Goal: Task Accomplishment & Management: Complete application form

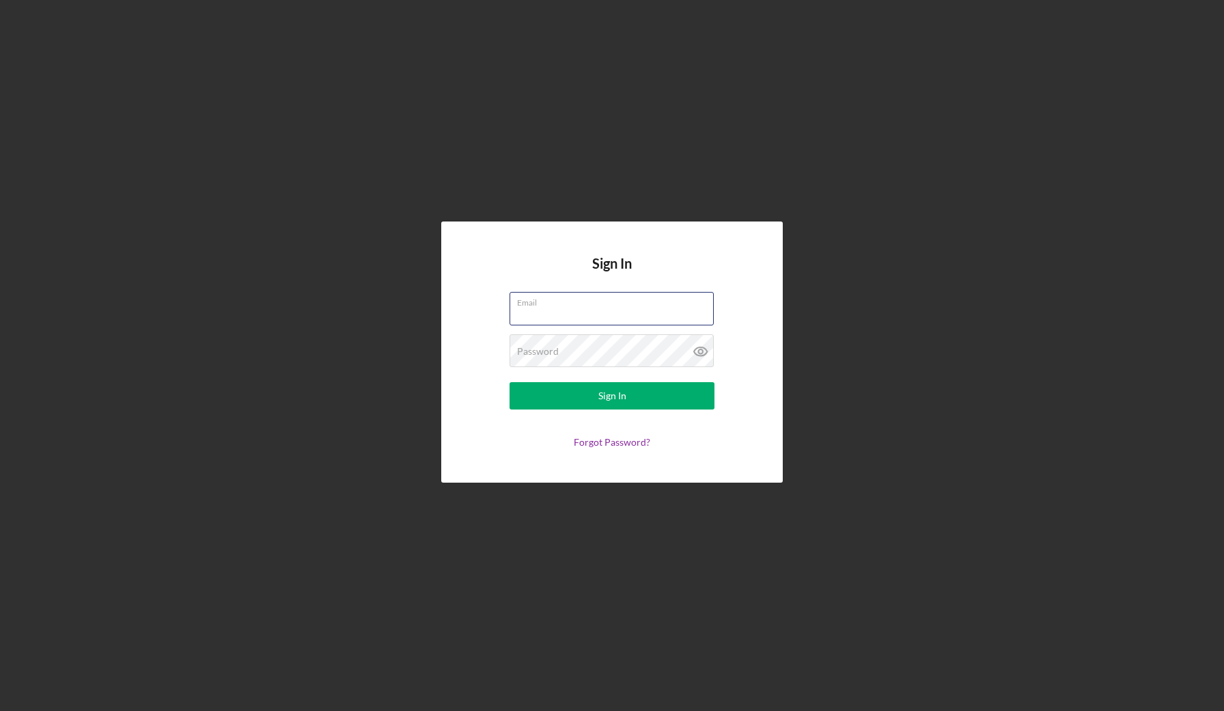
type input "[EMAIL_ADDRESS][DOMAIN_NAME]"
click at [612, 396] on button "Sign In" at bounding box center [612, 395] width 205 height 27
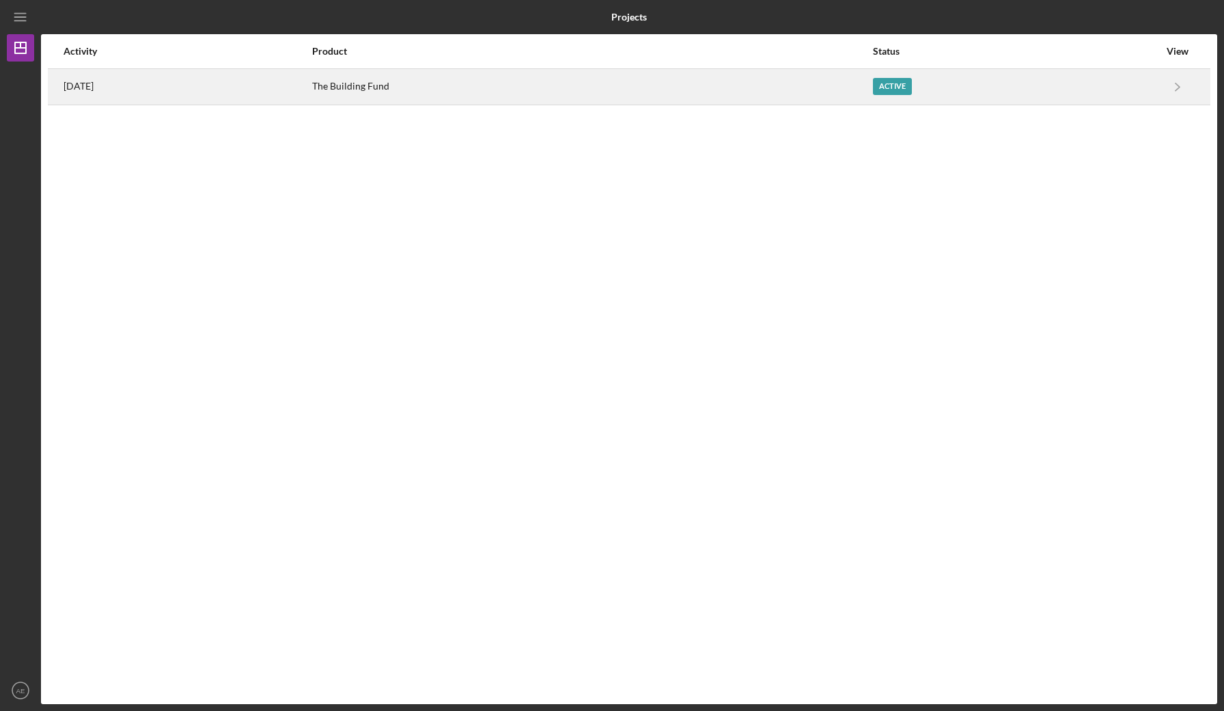
click at [910, 85] on div "Active" at bounding box center [892, 86] width 39 height 17
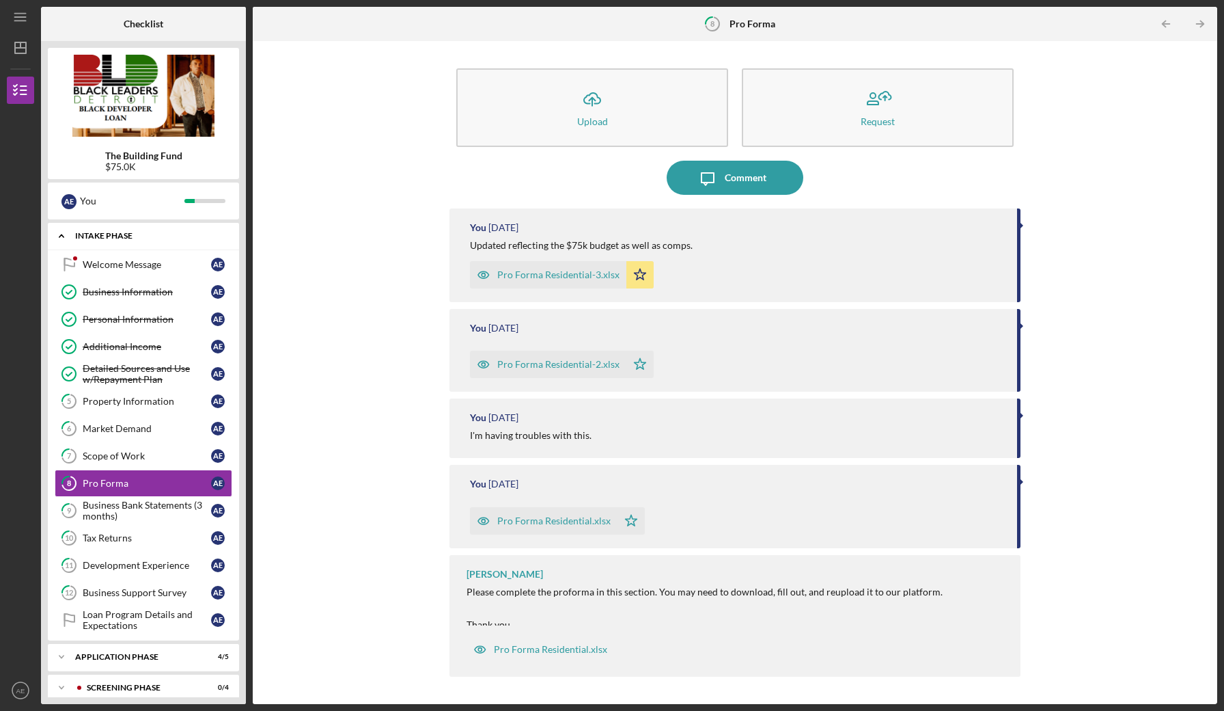
click at [143, 241] on div "Icon/Expander Intake Phase 4 / 14" at bounding box center [143, 236] width 191 height 28
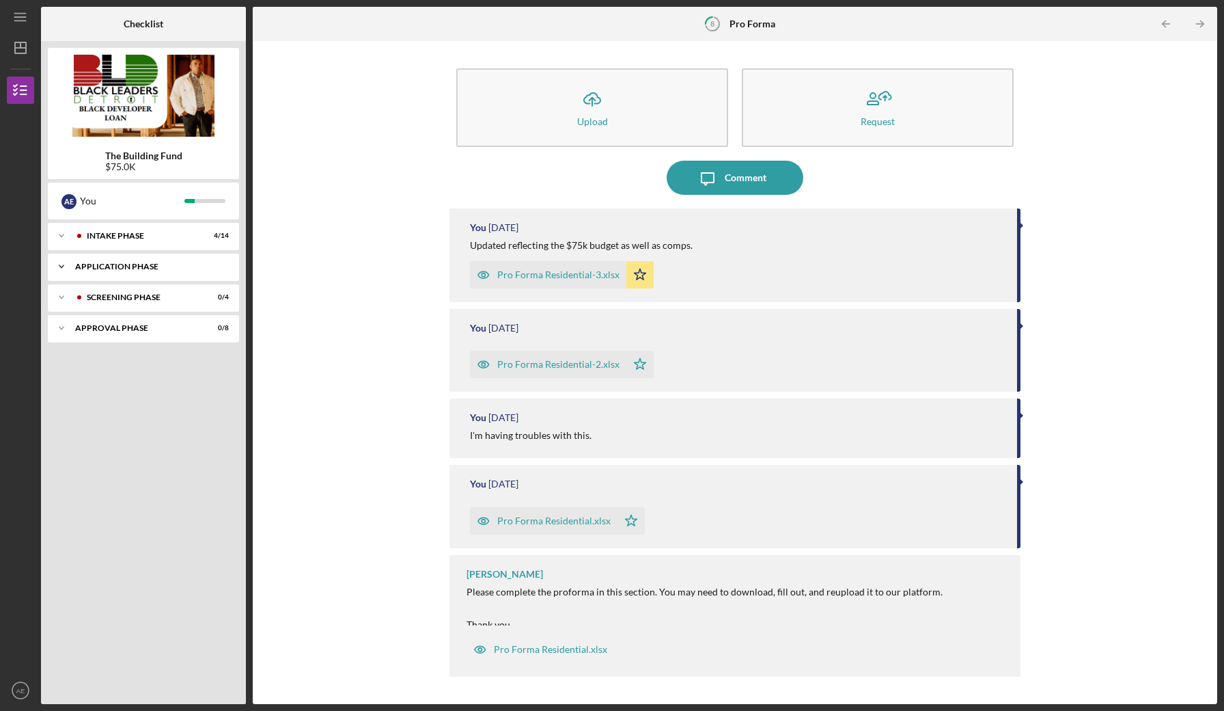
click at [128, 269] on div "Application Phase" at bounding box center [148, 266] width 147 height 8
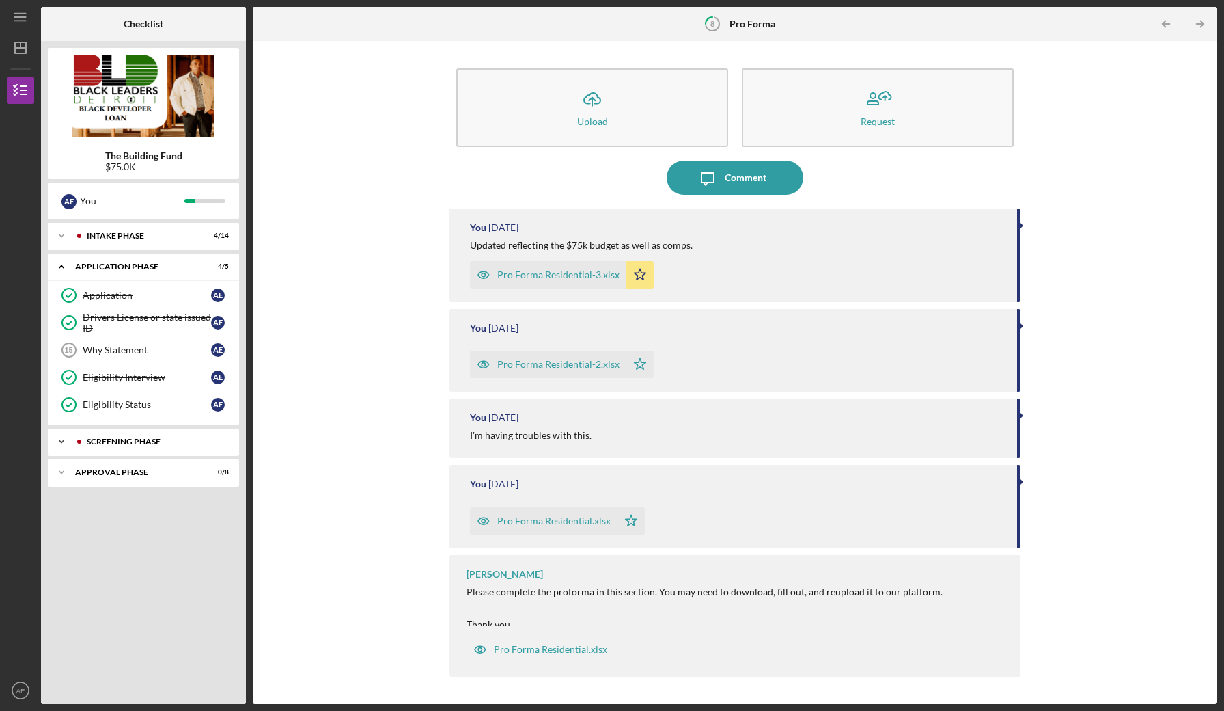
click at [128, 438] on div "Screening Phase" at bounding box center [154, 441] width 135 height 8
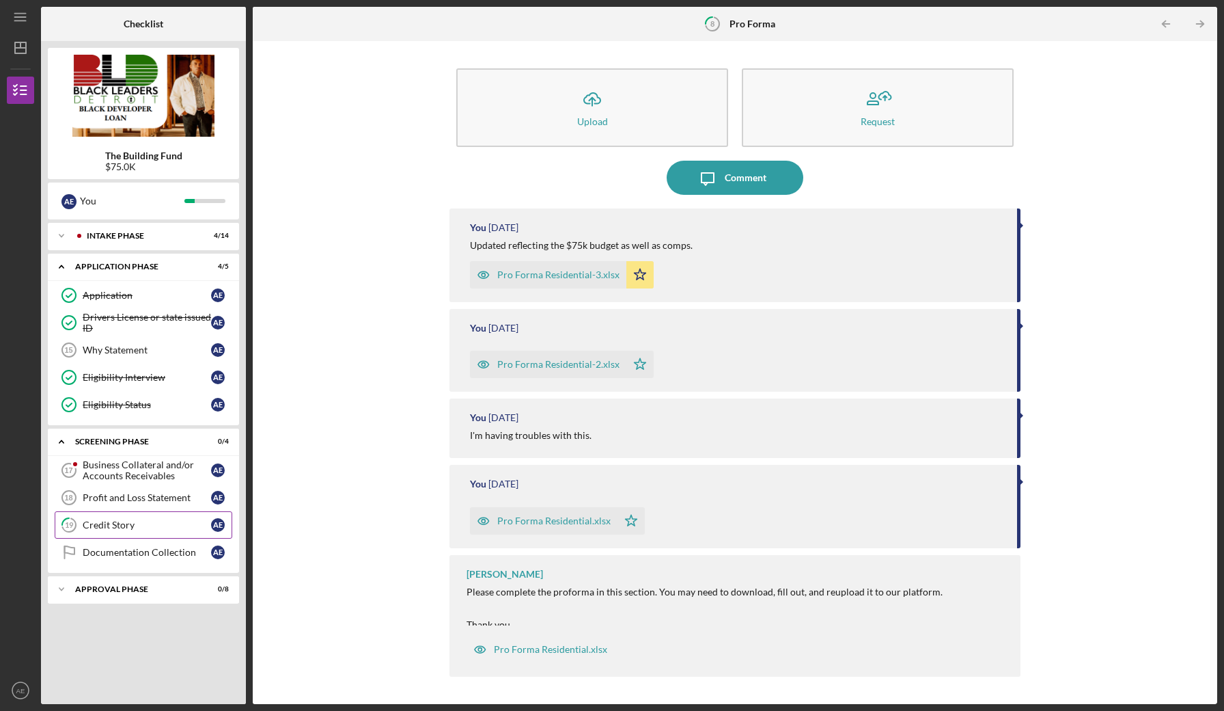
click at [125, 523] on div "Credit Story" at bounding box center [147, 524] width 128 height 11
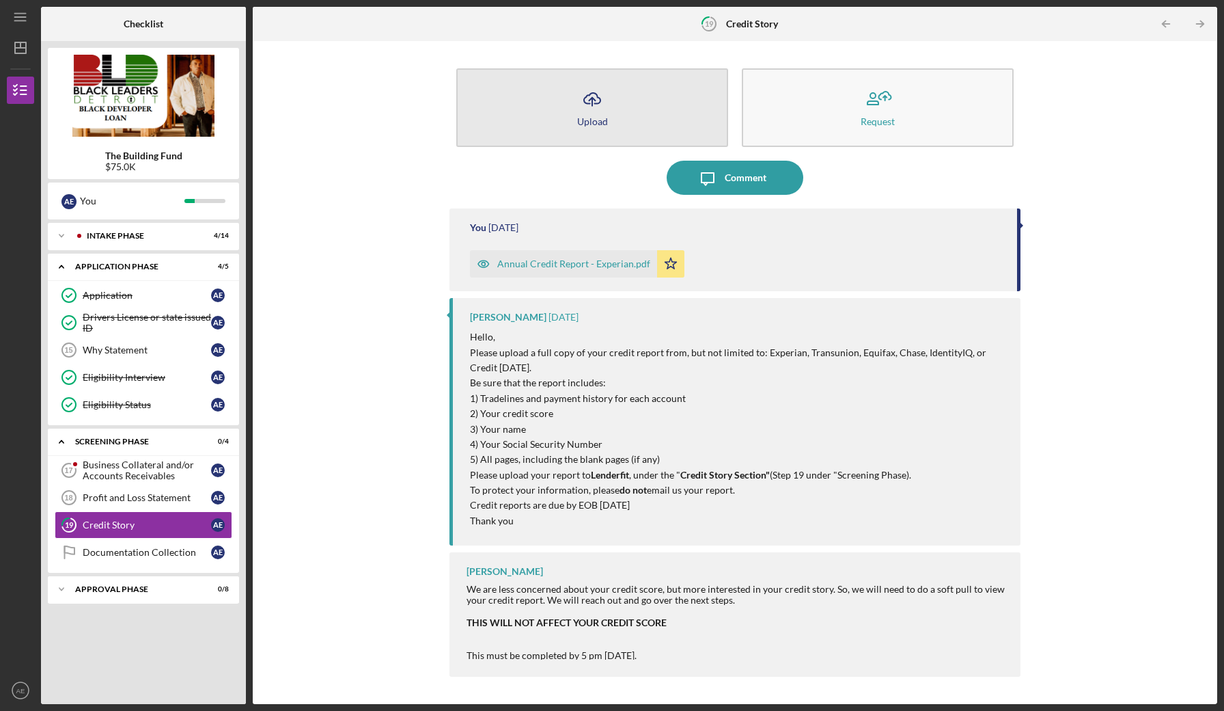
click at [609, 111] on icon "Icon/Upload" at bounding box center [592, 99] width 34 height 34
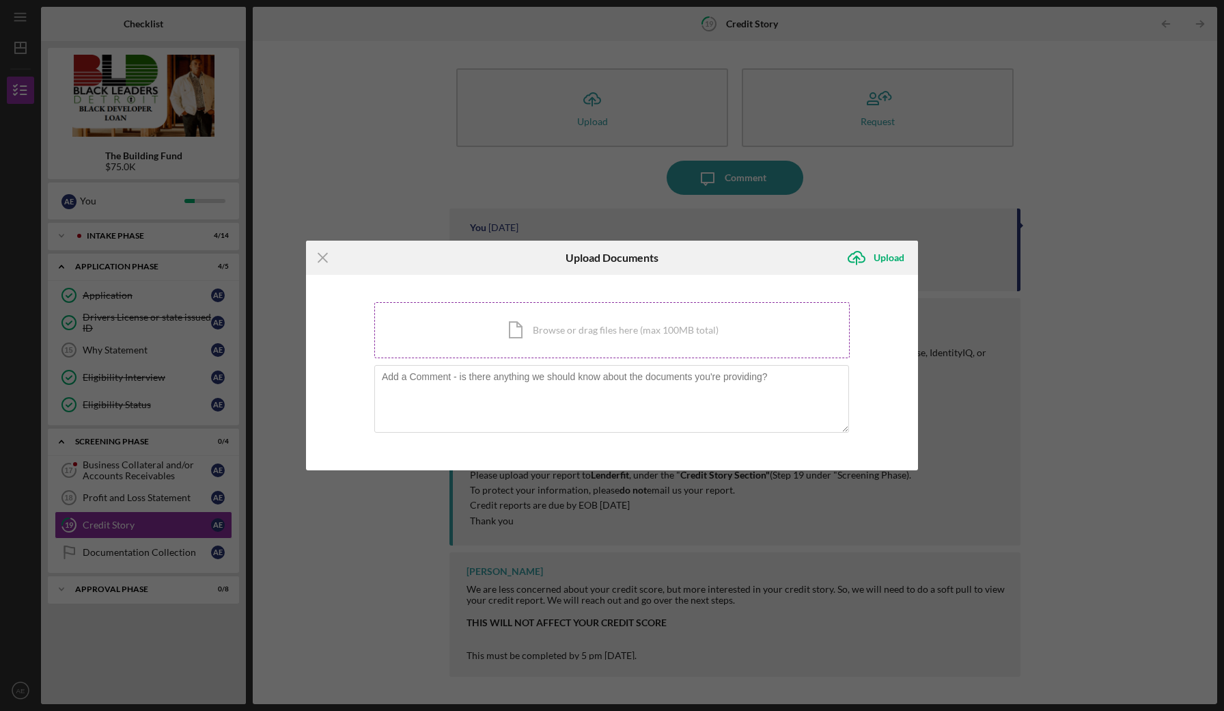
click at [621, 329] on div "Icon/Document Browse or drag files here (max 100MB total) Tap to choose files o…" at bounding box center [612, 330] width 476 height 56
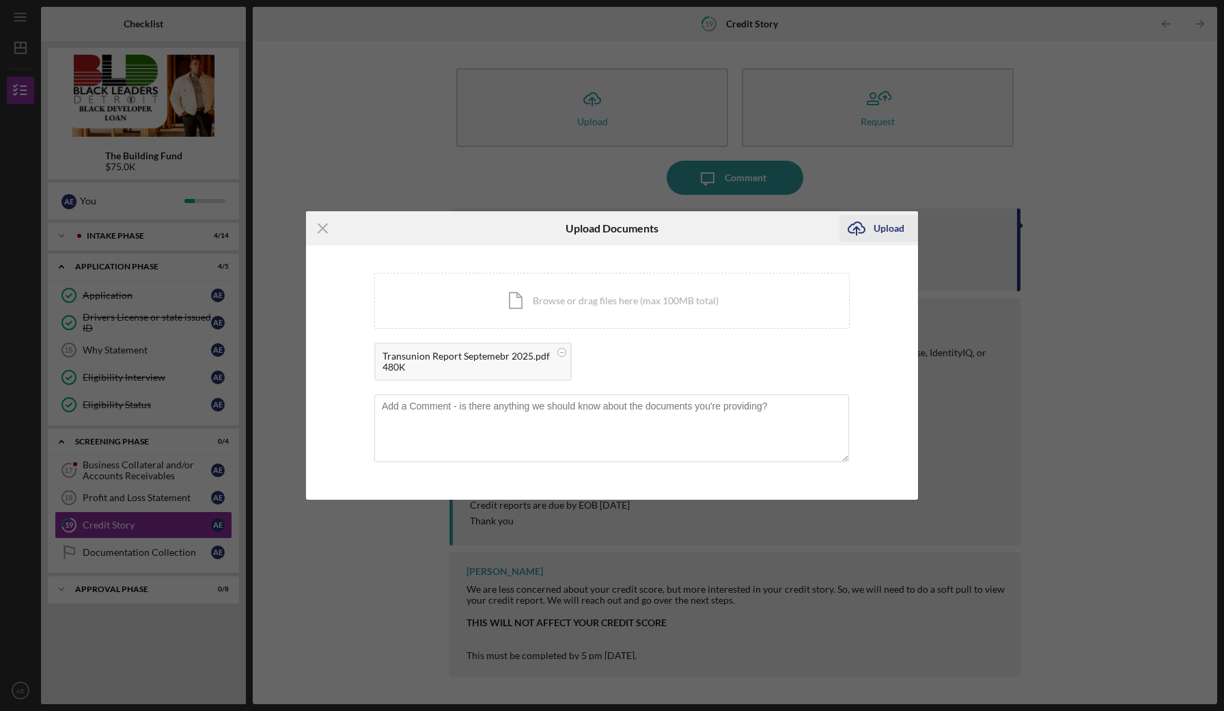
click at [887, 224] on div "Upload" at bounding box center [889, 228] width 31 height 27
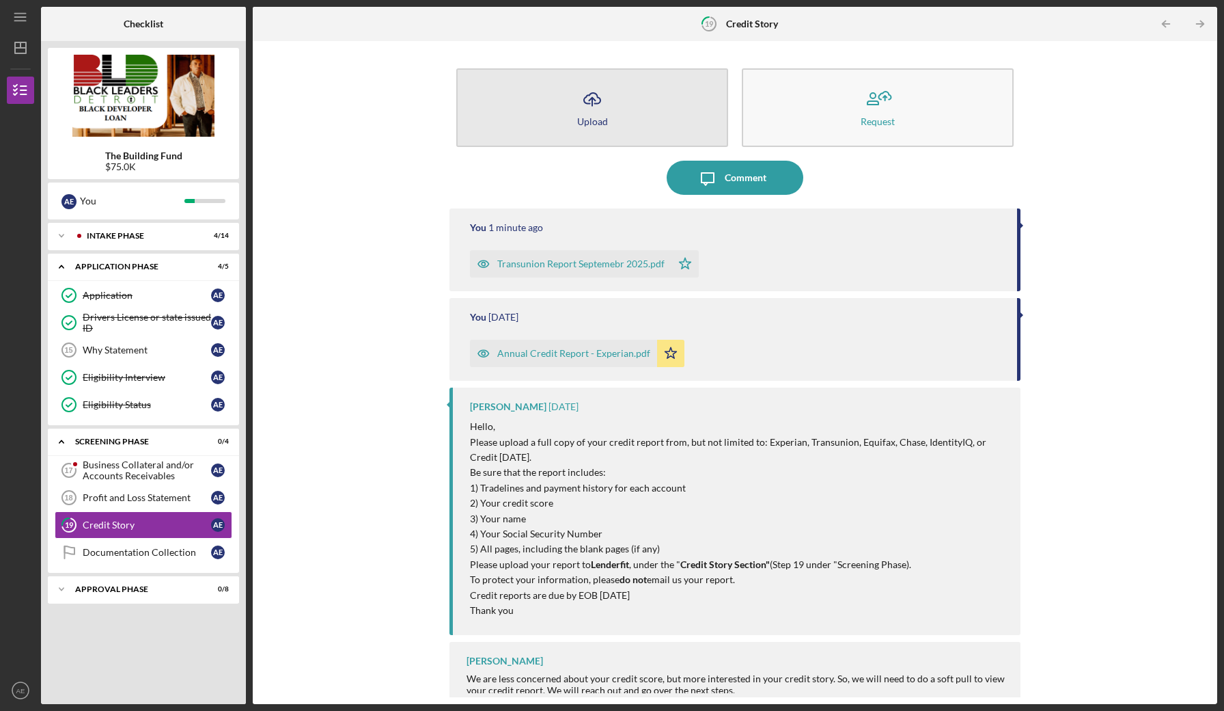
click at [589, 114] on icon "Icon/Upload" at bounding box center [592, 99] width 34 height 34
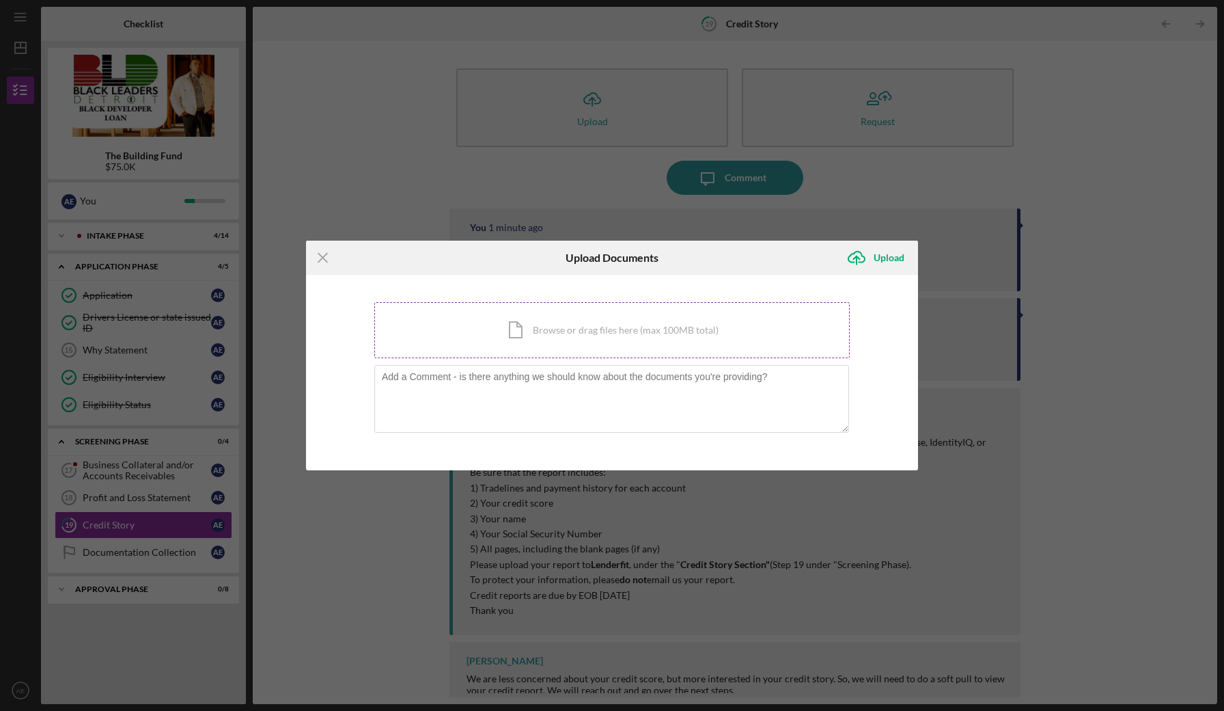
click at [553, 323] on div "Icon/Document Browse or drag files here (max 100MB total) Tap to choose files o…" at bounding box center [612, 330] width 476 height 56
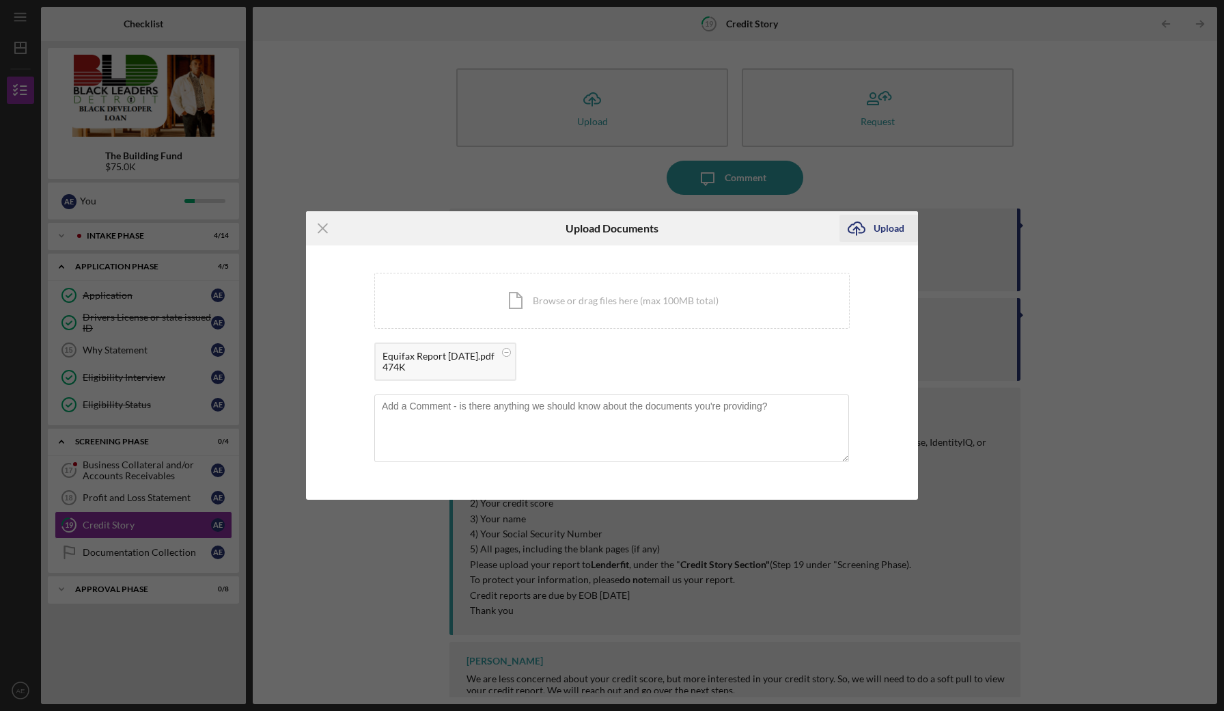
click at [890, 230] on div "Upload" at bounding box center [889, 228] width 31 height 27
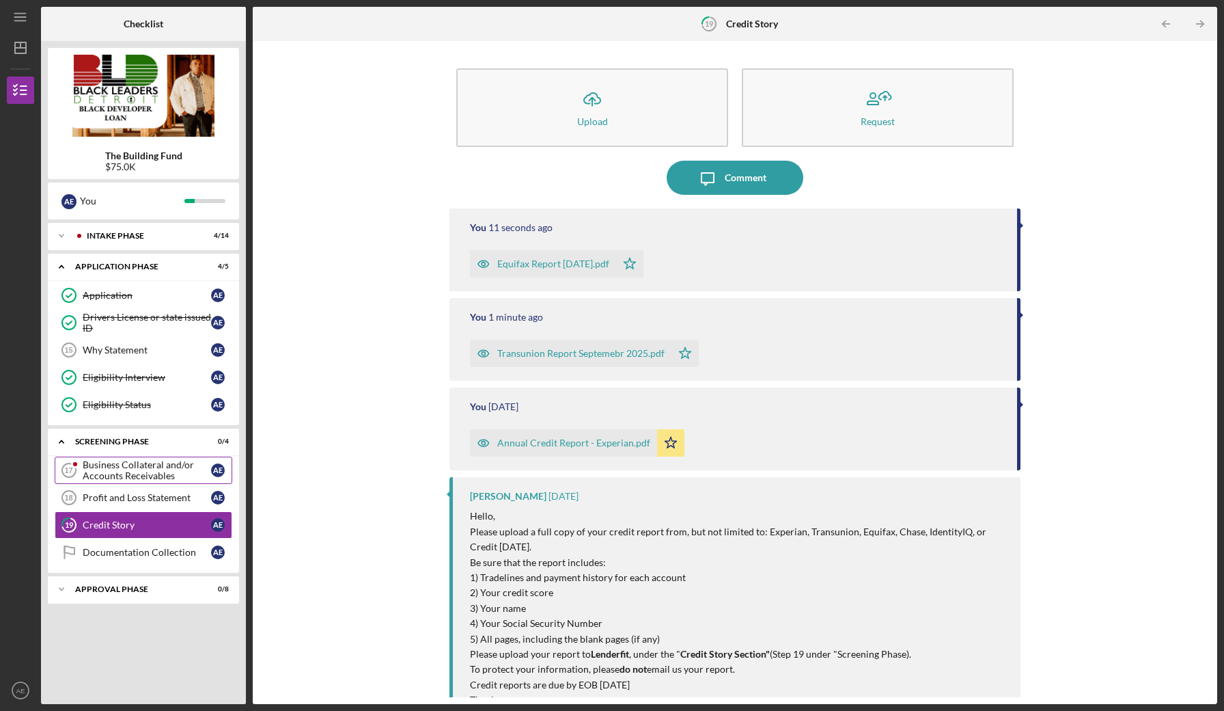
click at [125, 471] on div "Business Collateral and/or Accounts Receivables" at bounding box center [147, 470] width 128 height 22
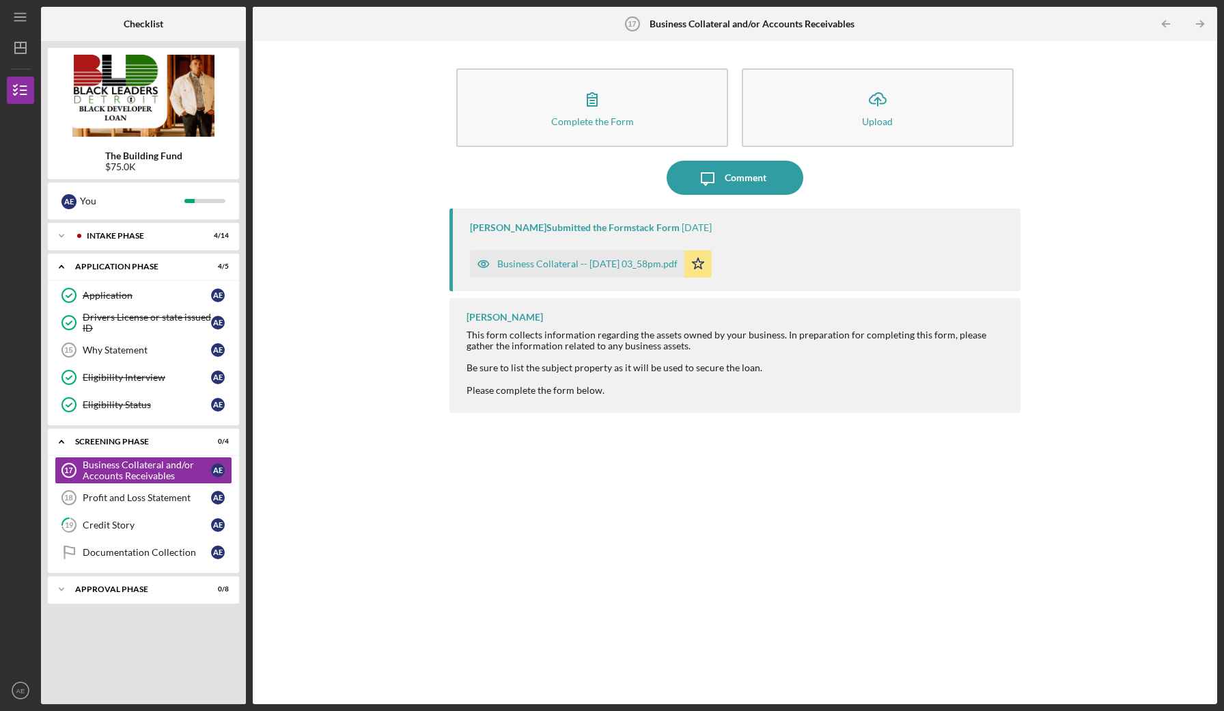
click at [574, 262] on div "Business Collateral -- [DATE] 03_58pm.pdf" at bounding box center [587, 263] width 180 height 11
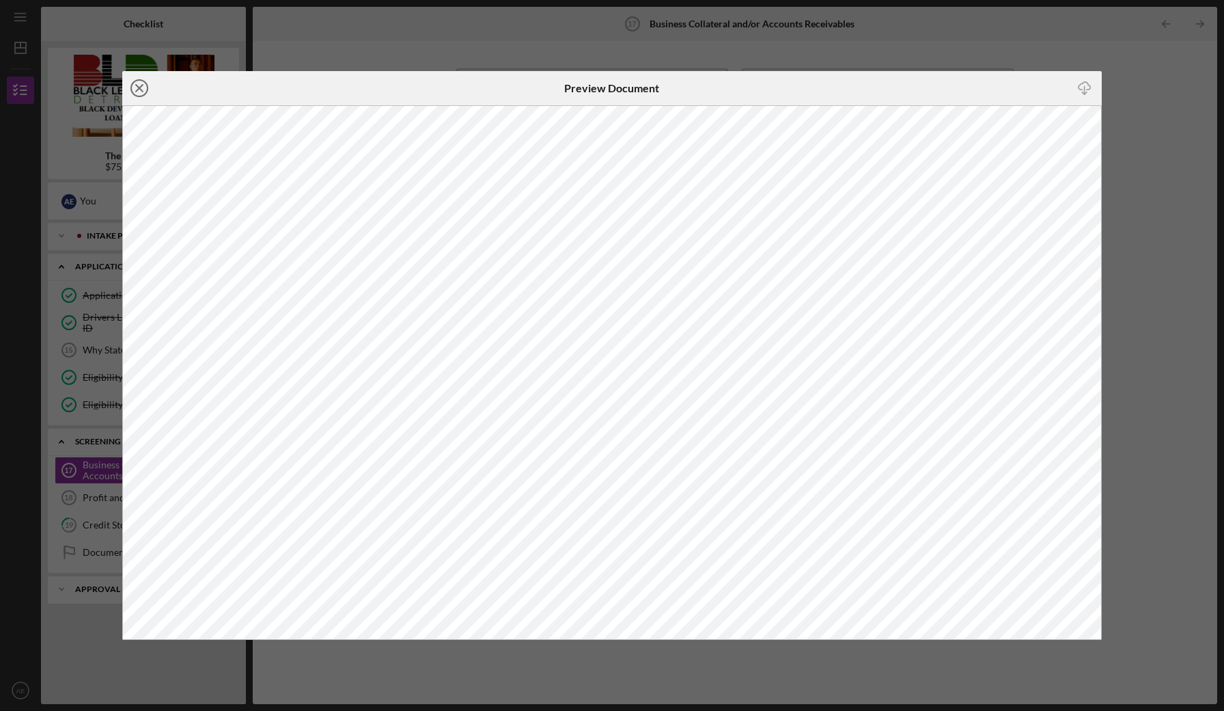
click at [141, 90] on line at bounding box center [139, 88] width 7 height 7
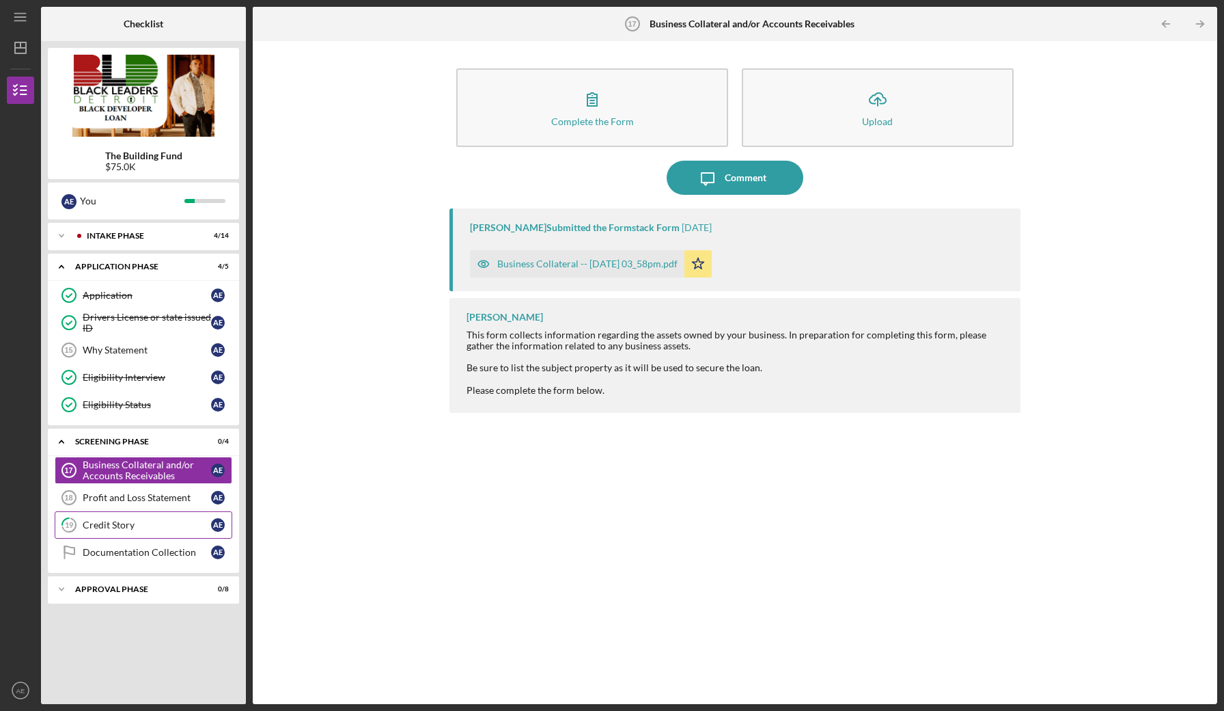
click at [149, 521] on div "Credit Story" at bounding box center [147, 524] width 128 height 11
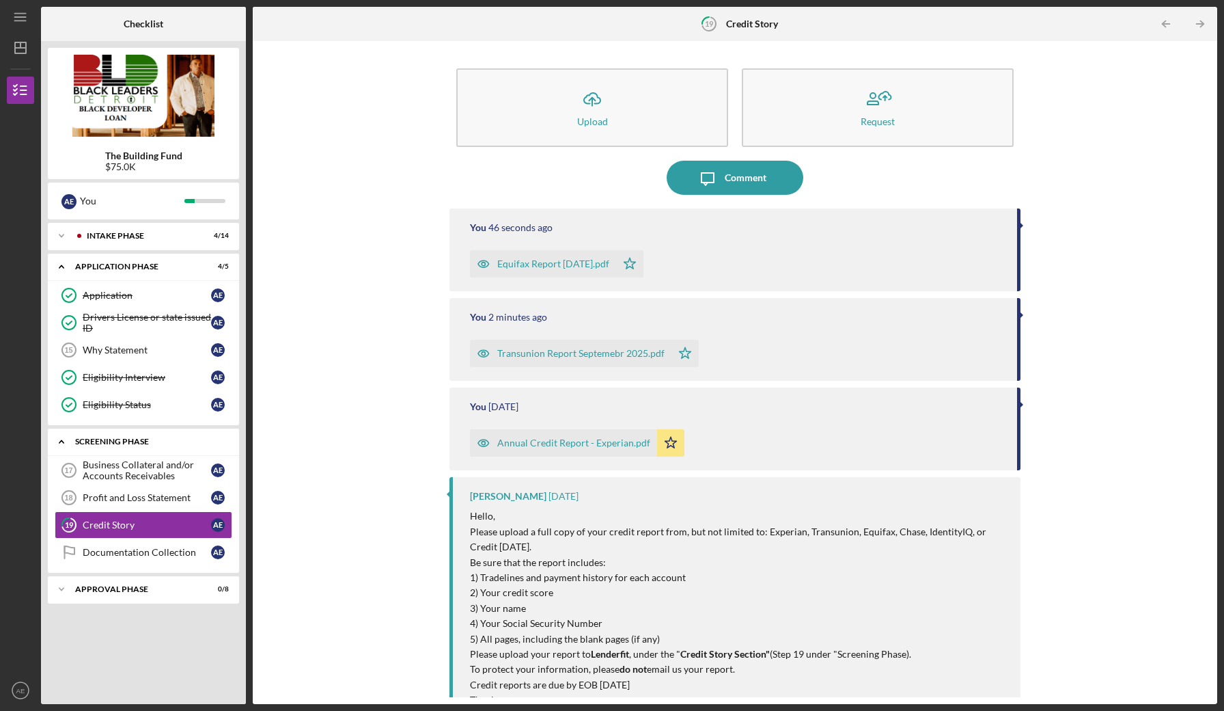
click at [92, 439] on div "Screening Phase" at bounding box center [148, 441] width 147 height 8
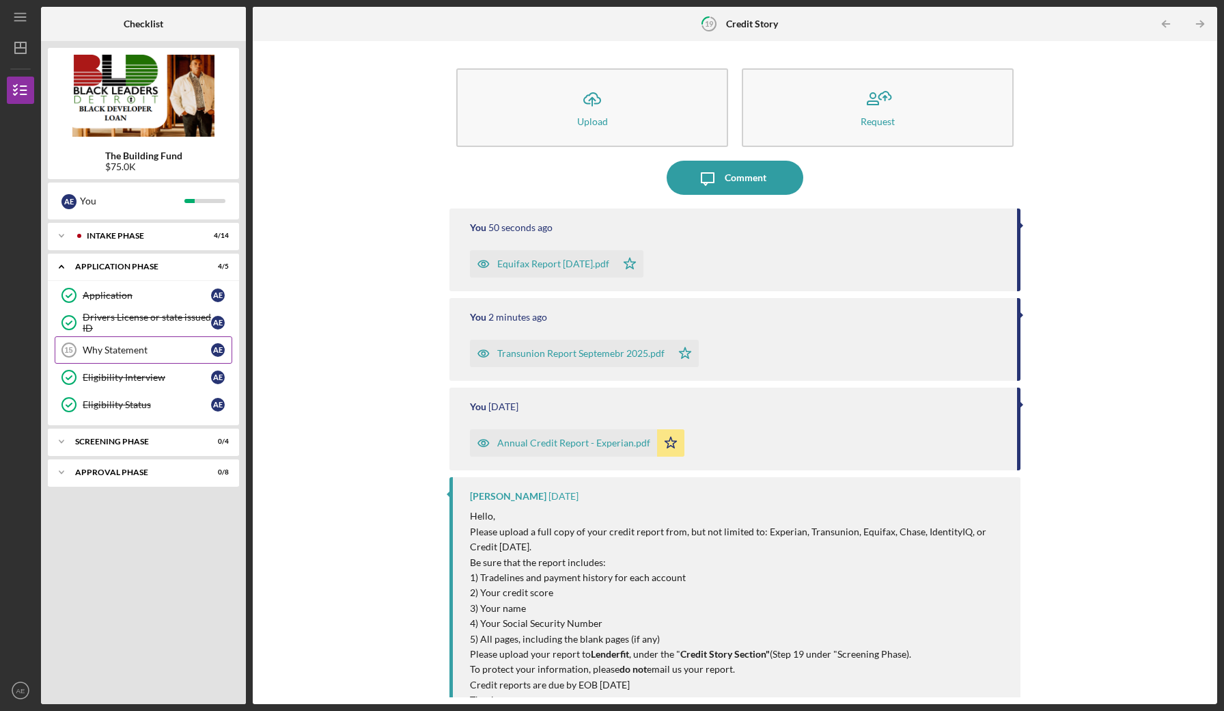
click at [143, 348] on div "Why Statement" at bounding box center [147, 349] width 128 height 11
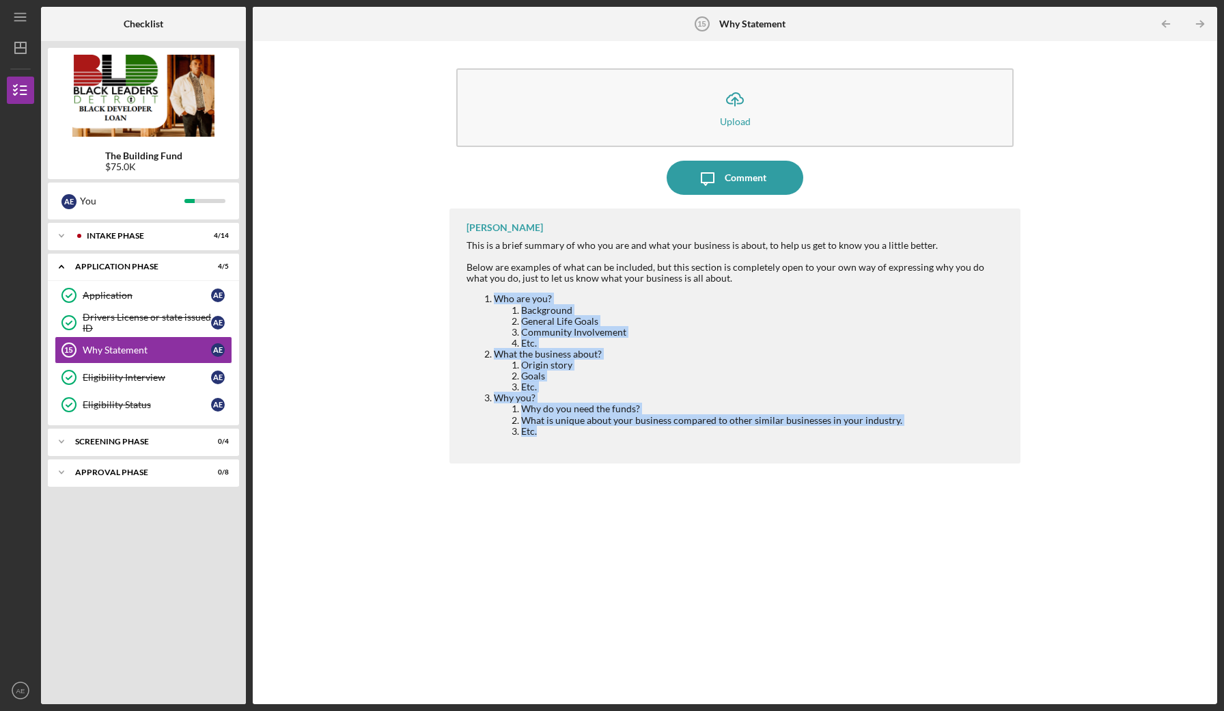
drag, startPoint x: 497, startPoint y: 297, endPoint x: 783, endPoint y: 427, distance: 314.4
click at [783, 427] on ol "Who are you? Background General Life Goals Community Involvement Etc. What the …" at bounding box center [737, 364] width 540 height 143
copy ol "Who are you? Background General Life Goals Community Involvement Etc. What the …"
